Goal: Find contact information: Find contact information

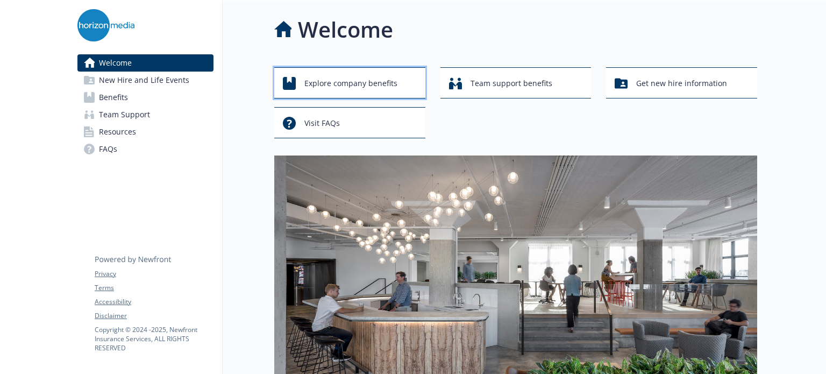
click at [338, 85] on span "Explore company benefits" at bounding box center [350, 83] width 93 height 20
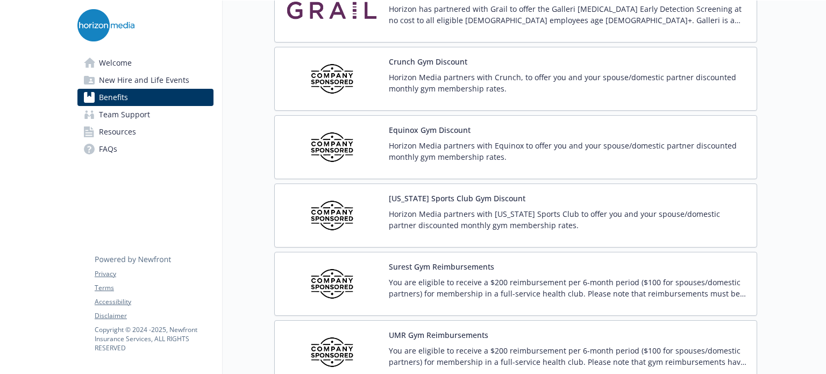
scroll to position [2421, 0]
click at [346, 124] on img at bounding box center [331, 147] width 97 height 46
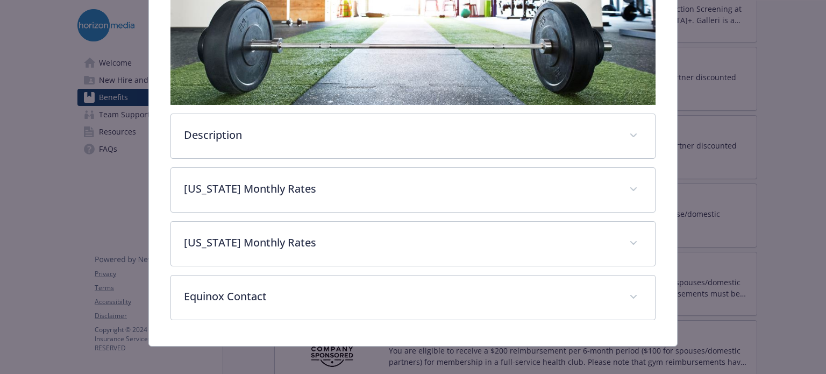
scroll to position [298, 0]
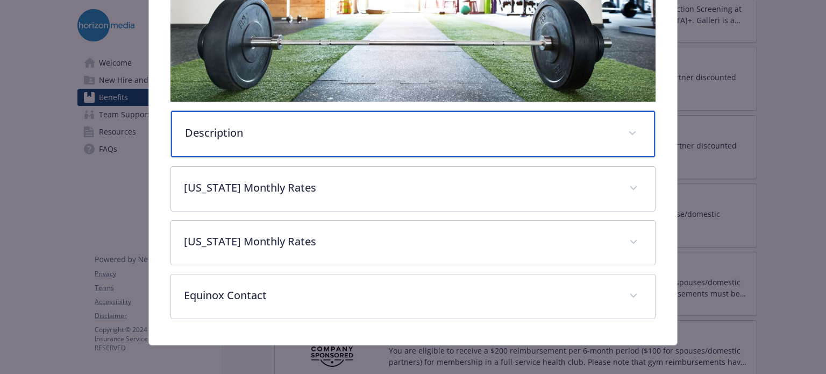
click at [613, 125] on div "Description" at bounding box center [413, 134] width 484 height 46
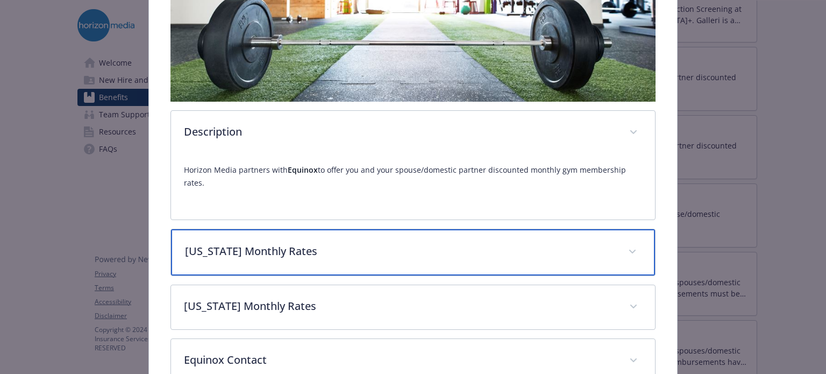
click at [633, 229] on div "[US_STATE] Monthly Rates" at bounding box center [413, 252] width 484 height 46
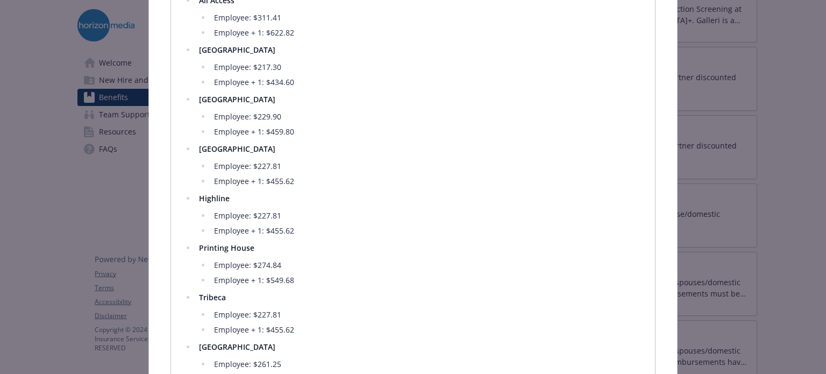
scroll to position [567, 0]
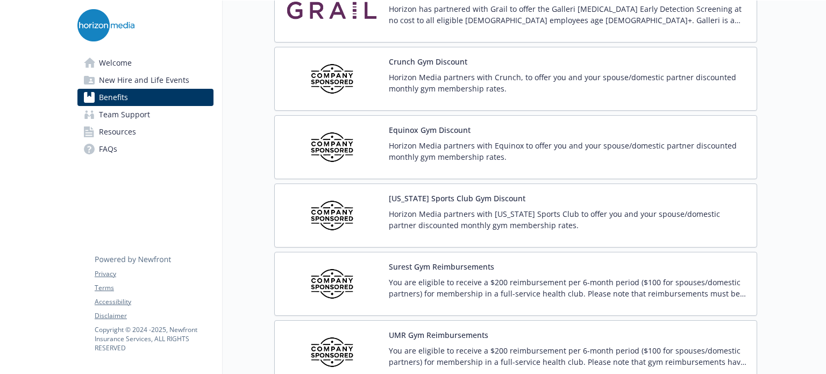
click at [532, 193] on div "[US_STATE] Sports Club Gym Discount Horizon Media partners with [US_STATE] Spor…" at bounding box center [568, 216] width 359 height 46
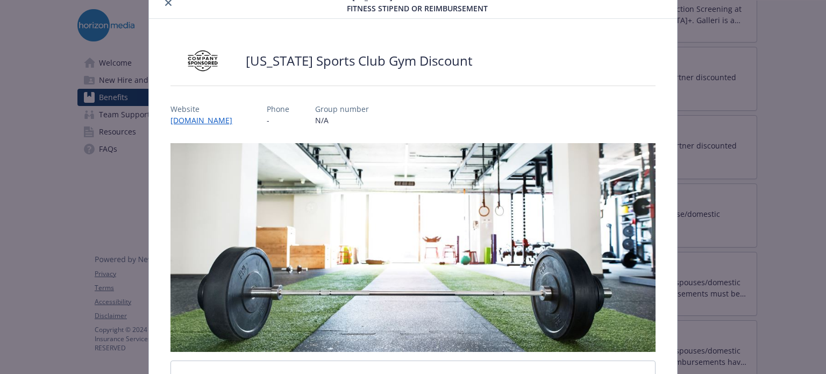
scroll to position [215, 0]
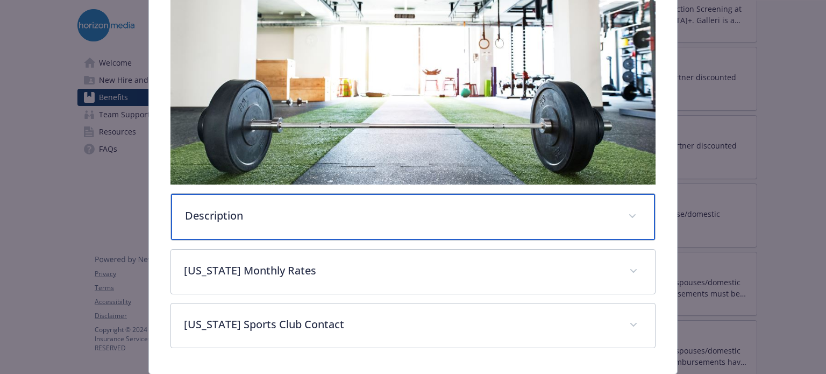
click at [356, 202] on div "Description" at bounding box center [413, 217] width 484 height 46
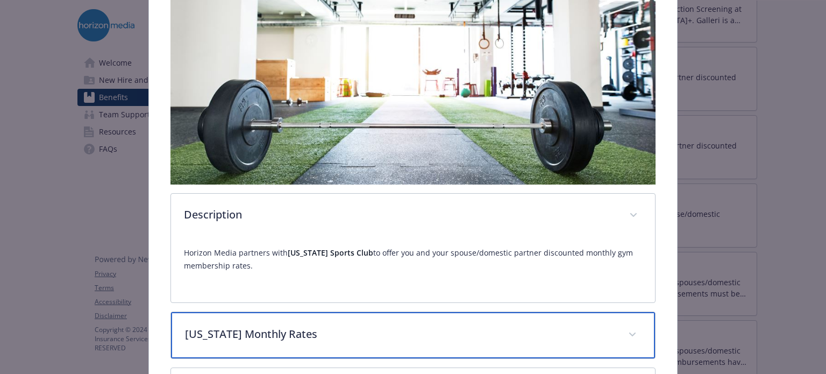
click at [470, 318] on div "[US_STATE] Monthly Rates" at bounding box center [413, 335] width 484 height 46
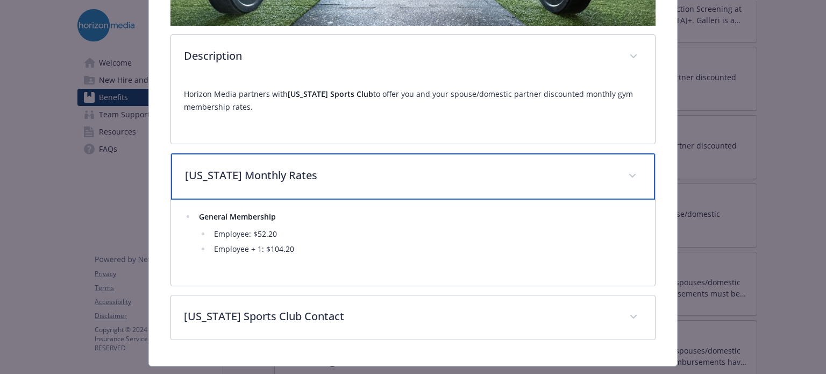
scroll to position [377, 0]
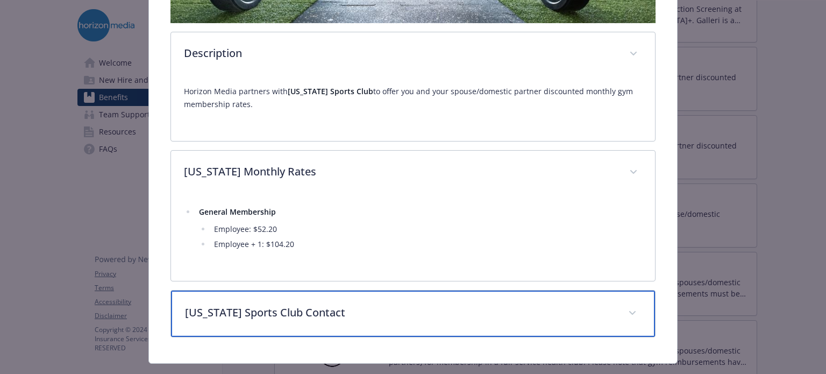
click at [387, 312] on p "[US_STATE] Sports Club Contact" at bounding box center [400, 312] width 430 height 16
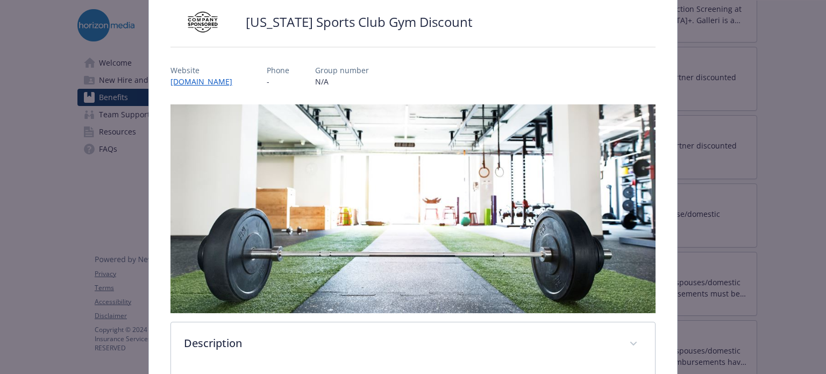
scroll to position [54, 0]
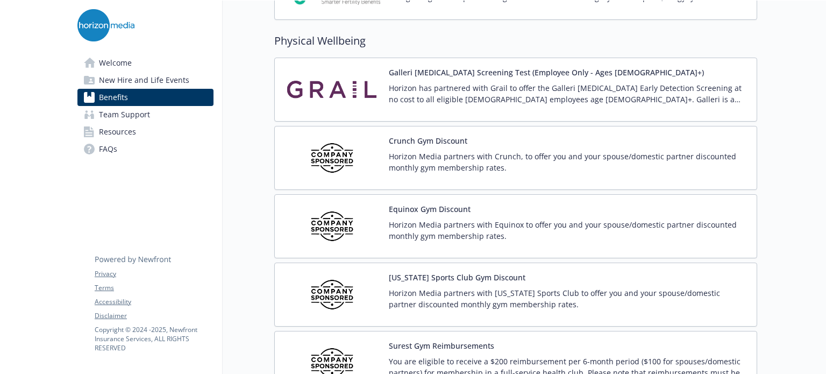
scroll to position [2313, 0]
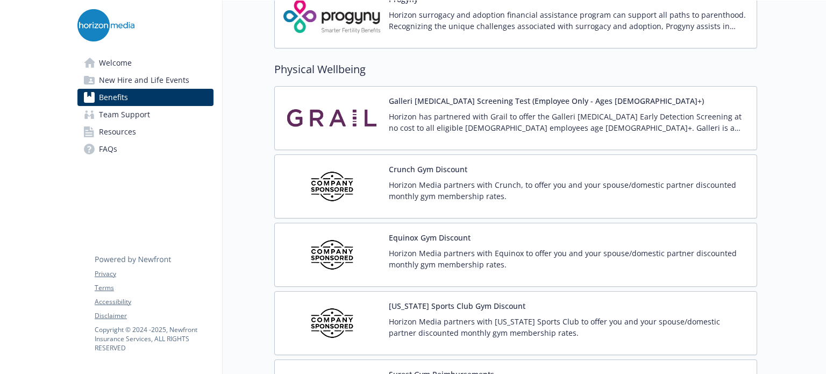
click at [130, 60] on span "Welcome" at bounding box center [115, 62] width 33 height 17
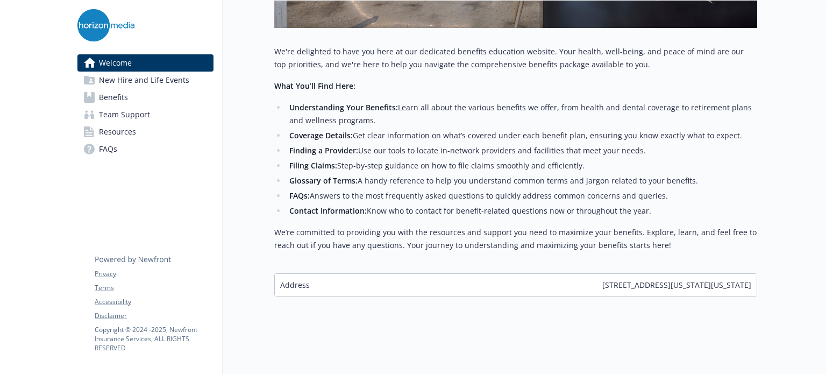
click at [118, 131] on span "Resources" at bounding box center [117, 131] width 37 height 17
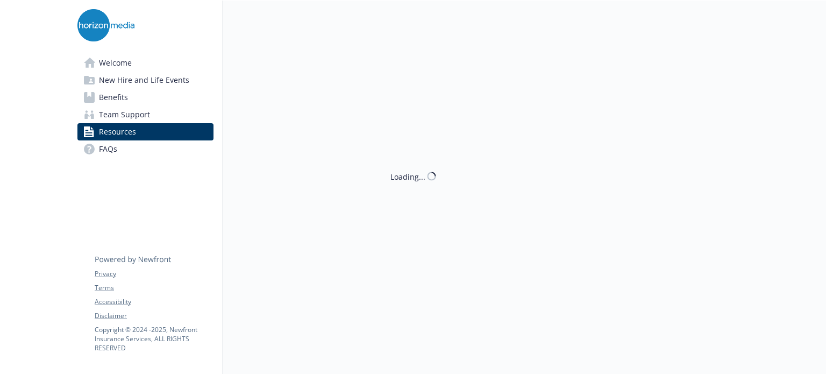
scroll to position [421, 0]
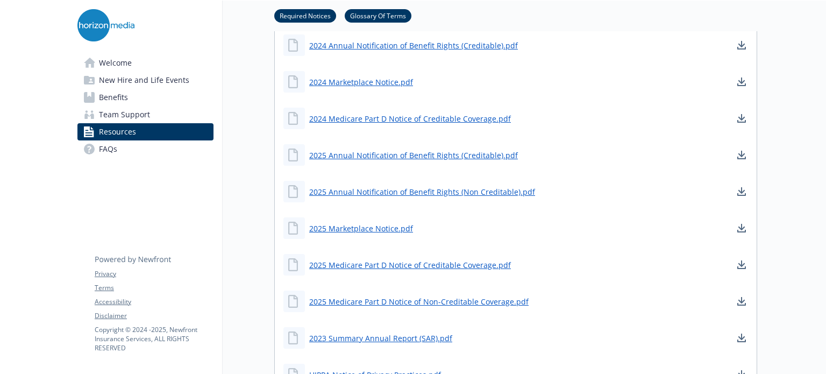
click at [144, 114] on span "Team Support" at bounding box center [124, 114] width 51 height 17
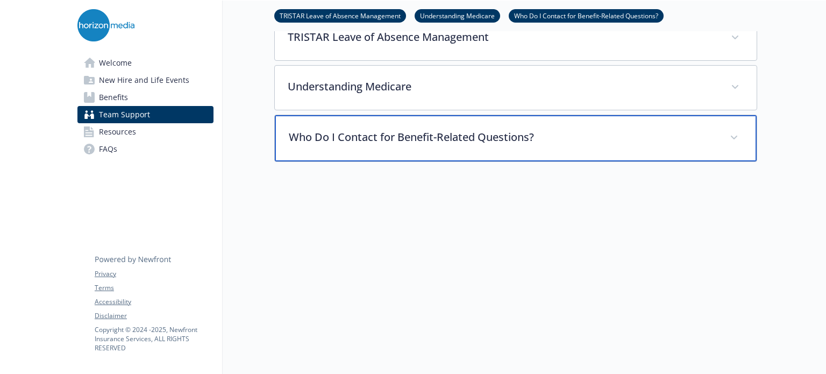
scroll to position [381, 0]
drag, startPoint x: 553, startPoint y: 139, endPoint x: 544, endPoint y: 156, distance: 18.8
click at [553, 139] on div "Who Do I Contact for Benefit-Related Questions?" at bounding box center [516, 138] width 482 height 46
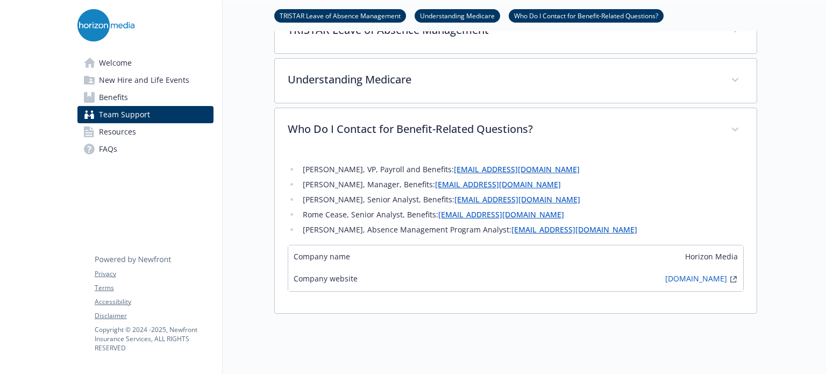
click at [115, 64] on span "Welcome" at bounding box center [115, 62] width 33 height 17
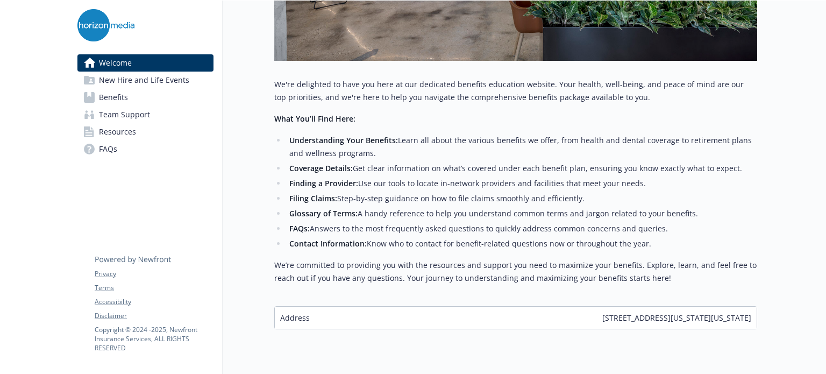
click at [119, 101] on span "Benefits" at bounding box center [113, 97] width 29 height 17
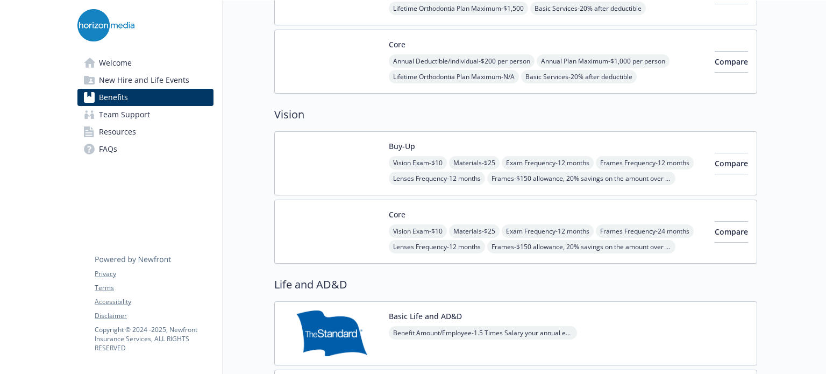
scroll to position [379, 0]
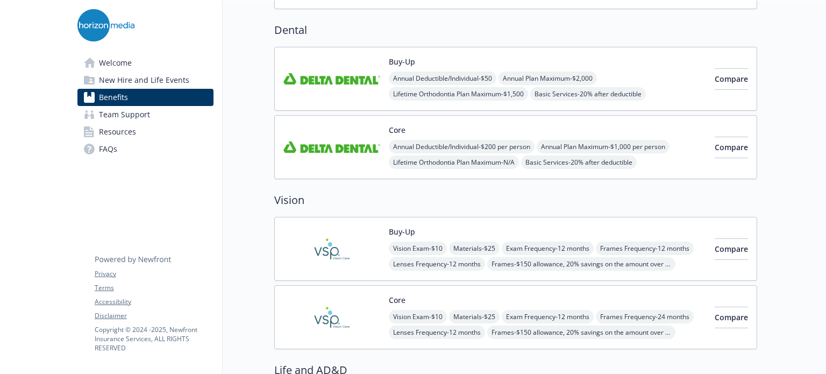
click at [116, 132] on span "Resources" at bounding box center [117, 131] width 37 height 17
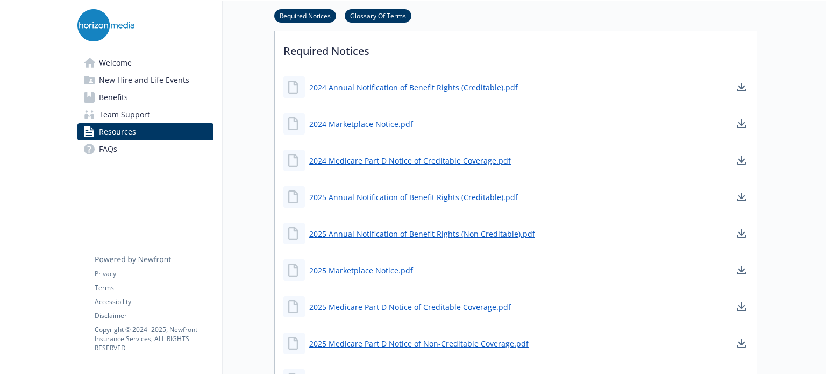
click at [115, 154] on span "FAQs" at bounding box center [108, 148] width 18 height 17
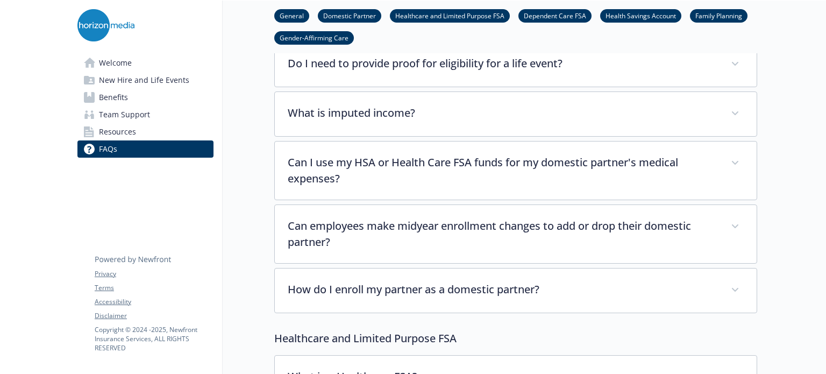
click at [147, 108] on span "Team Support" at bounding box center [124, 114] width 51 height 17
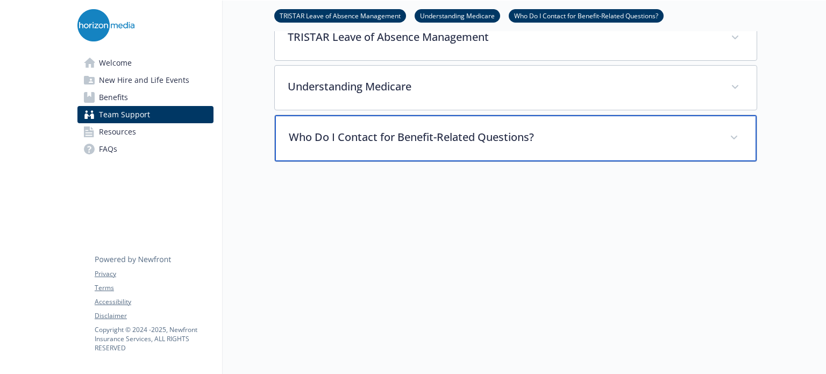
scroll to position [379, 0]
click at [675, 136] on p "Who Do I Contact for Benefit-Related Questions?" at bounding box center [503, 137] width 428 height 16
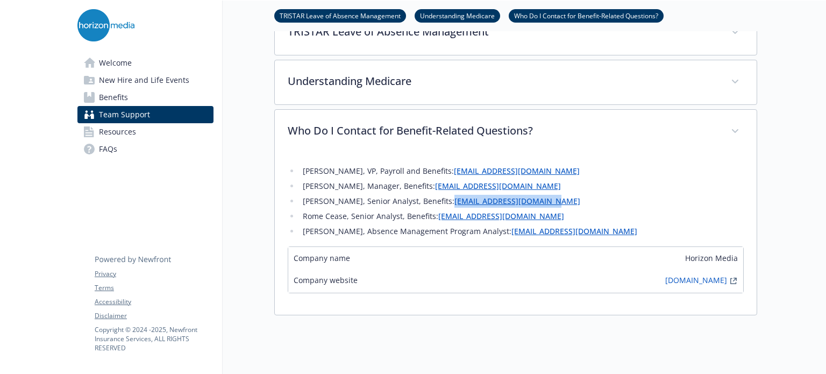
drag, startPoint x: 533, startPoint y: 202, endPoint x: 434, endPoint y: 208, distance: 99.2
click at [434, 208] on ul "[PERSON_NAME], VP, Payroll and Benefits: [EMAIL_ADDRESS][DOMAIN_NAME] [PERSON_N…" at bounding box center [516, 201] width 456 height 73
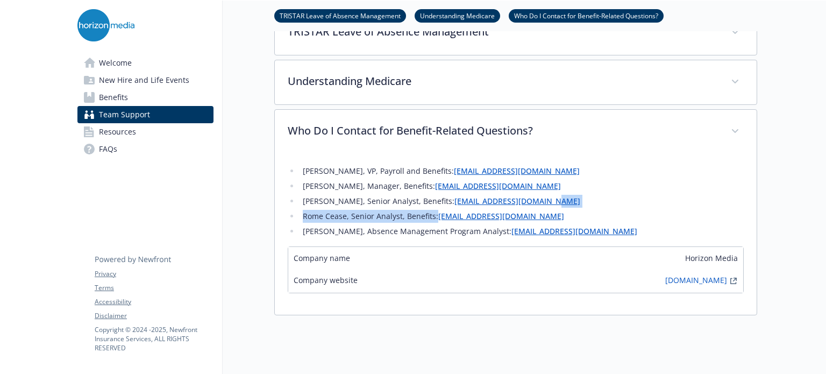
click at [540, 201] on li "[PERSON_NAME], Senior Analyst, Benefits: [EMAIL_ADDRESS][DOMAIN_NAME]" at bounding box center [522, 201] width 444 height 13
drag, startPoint x: 575, startPoint y: 192, endPoint x: 566, endPoint y: 193, distance: 8.8
click at [574, 191] on ul "[PERSON_NAME], VP, Payroll and Benefits: [EMAIL_ADDRESS][DOMAIN_NAME] [PERSON_N…" at bounding box center [516, 201] width 456 height 73
click at [409, 180] on li "[PERSON_NAME], Manager, Benefits: [EMAIL_ADDRESS][DOMAIN_NAME]" at bounding box center [522, 186] width 444 height 13
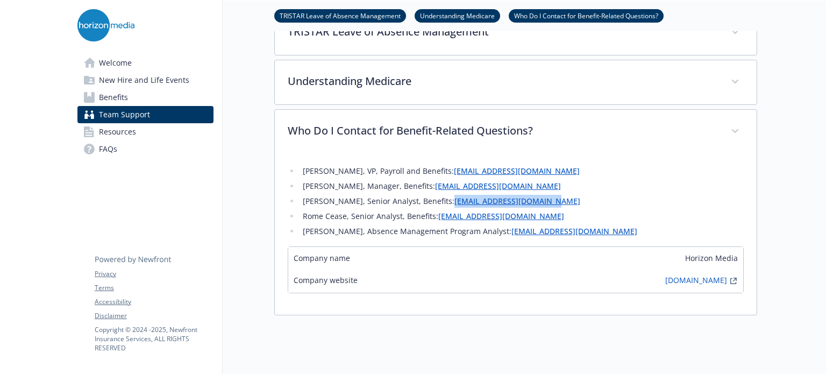
drag, startPoint x: 432, startPoint y: 202, endPoint x: 533, endPoint y: 201, distance: 100.1
click at [533, 201] on li "[PERSON_NAME], Senior Analyst, Benefits: [EMAIL_ADDRESS][DOMAIN_NAME]" at bounding box center [522, 201] width 444 height 13
copy link "[EMAIL_ADDRESS][DOMAIN_NAME]"
drag, startPoint x: 436, startPoint y: 217, endPoint x: 532, endPoint y: 218, distance: 96.3
click at [532, 218] on li "Rome Cease, Senior Analyst, Benefits: [EMAIL_ADDRESS][DOMAIN_NAME]" at bounding box center [522, 216] width 444 height 13
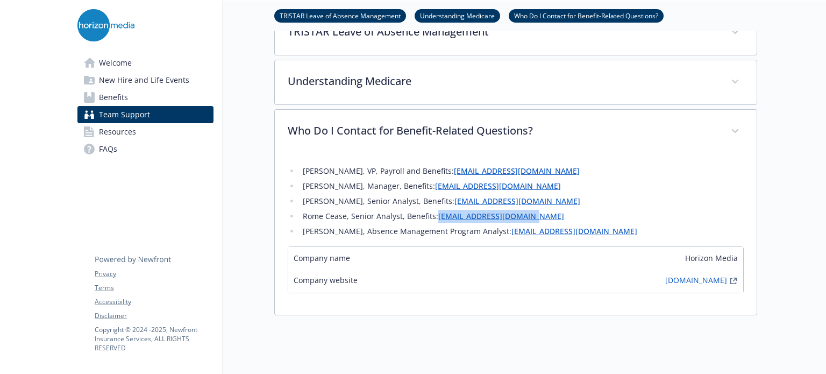
copy link "[EMAIL_ADDRESS][DOMAIN_NAME]"
